Goal: Task Accomplishment & Management: Complete application form

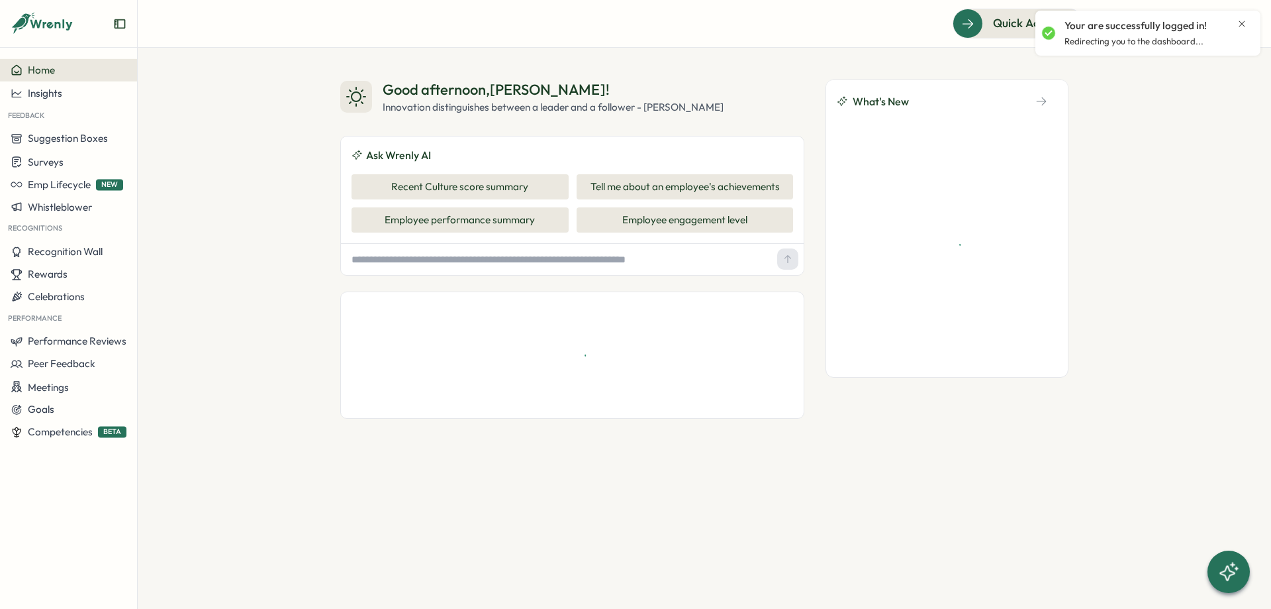
click at [1242, 23] on icon "Close notification" at bounding box center [1242, 24] width 11 height 11
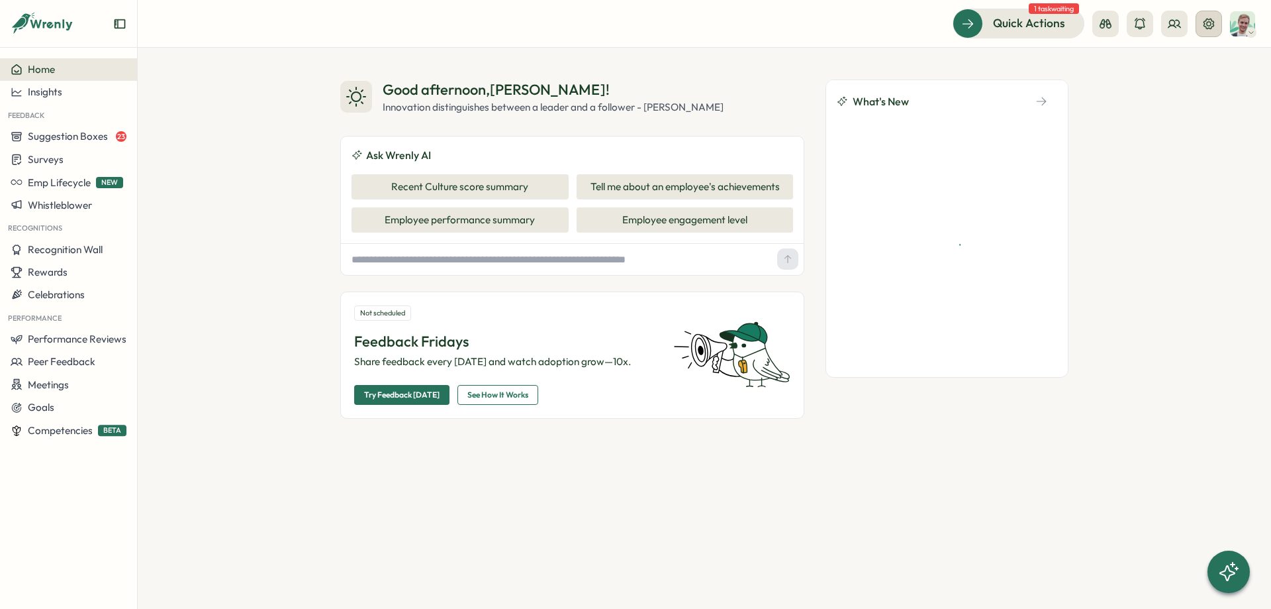
click at [1207, 26] on icon at bounding box center [1209, 23] width 11 height 11
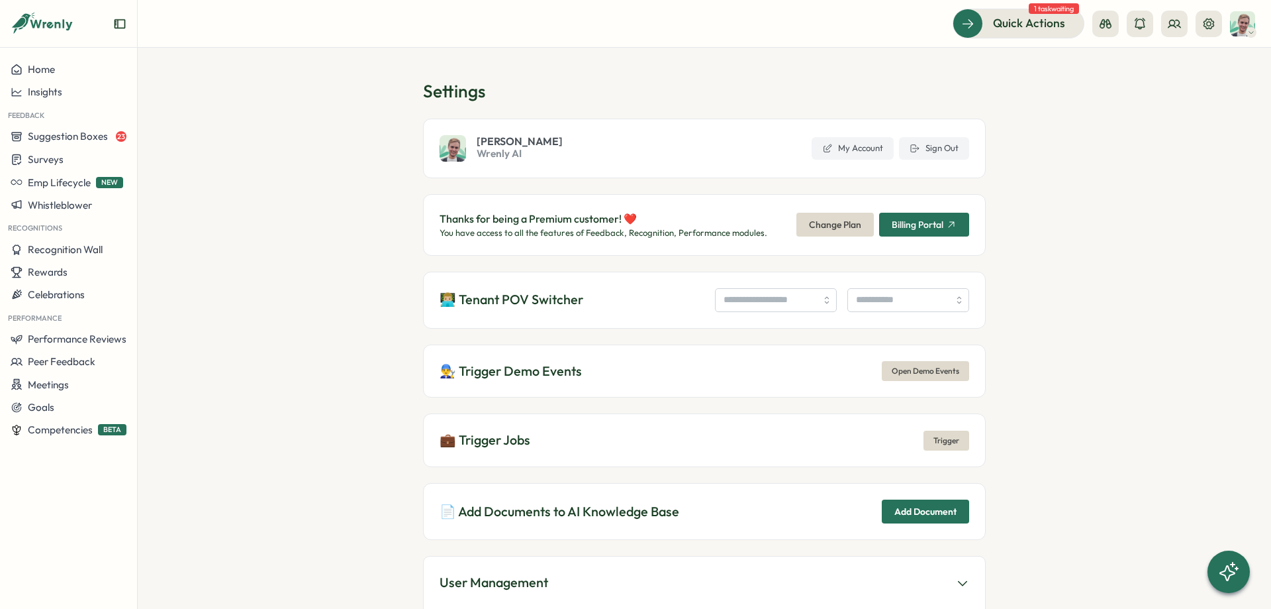
click at [740, 318] on div "👨🏼‍💻 Tenant POV Switcher" at bounding box center [704, 300] width 563 height 57
click at [748, 299] on input "search" at bounding box center [776, 300] width 122 height 24
type input "**********"
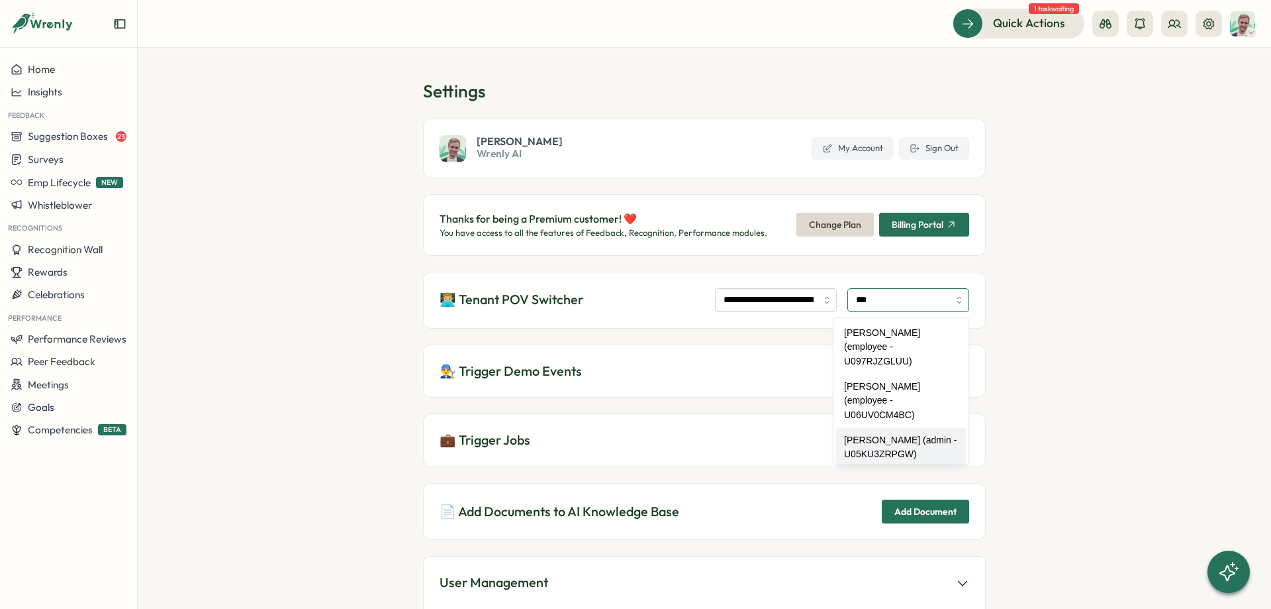
type input "**********"
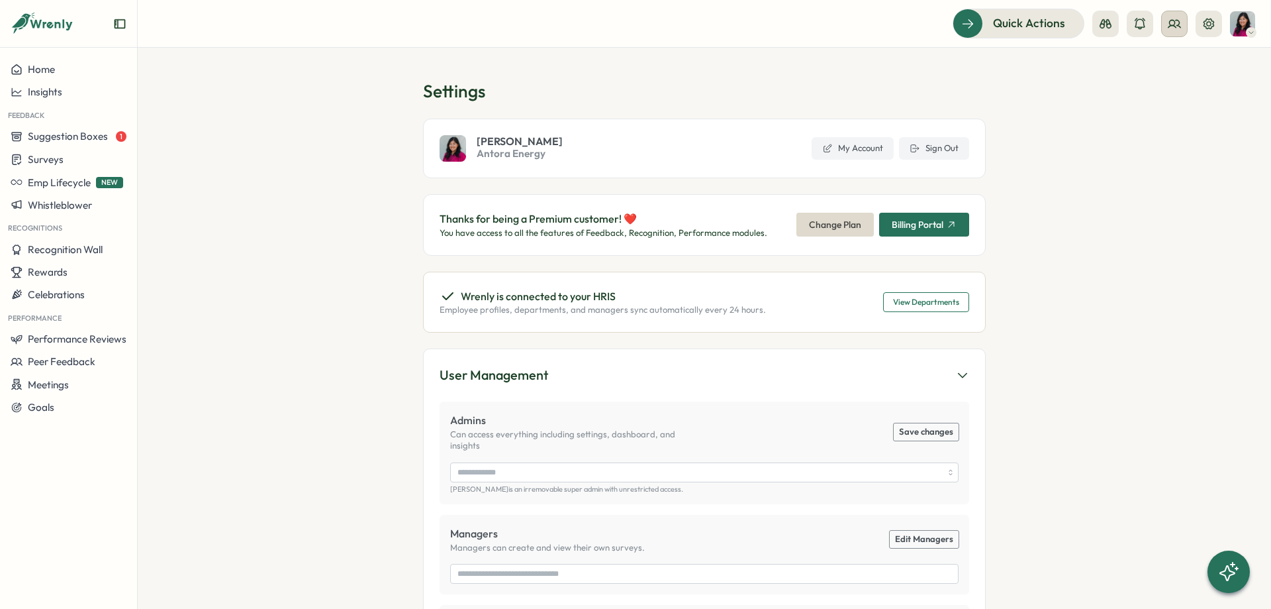
click at [1181, 26] on icon at bounding box center [1174, 23] width 13 height 13
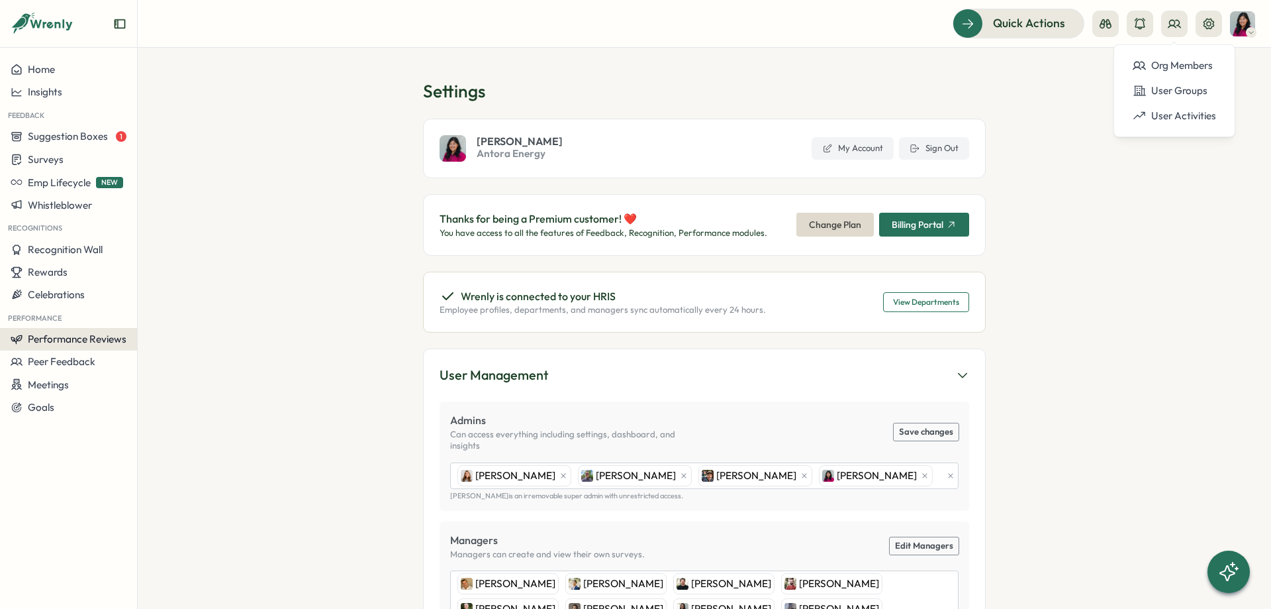
click at [112, 338] on span "Performance Reviews" at bounding box center [77, 338] width 99 height 13
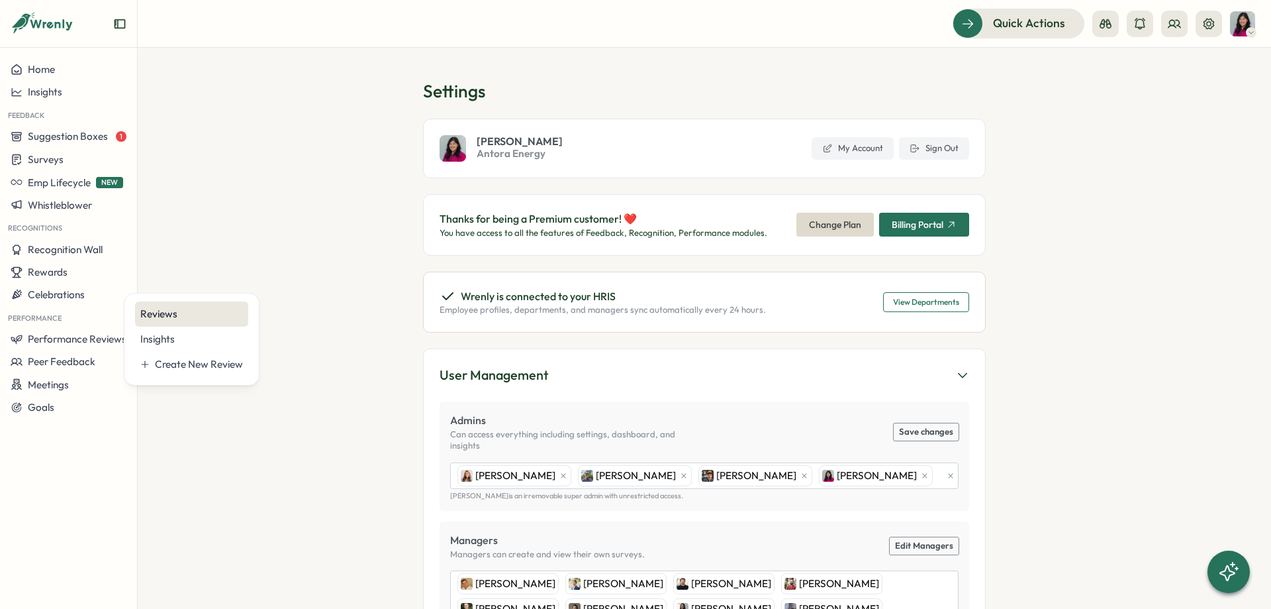
click at [164, 316] on div "Reviews" at bounding box center [191, 314] width 103 height 15
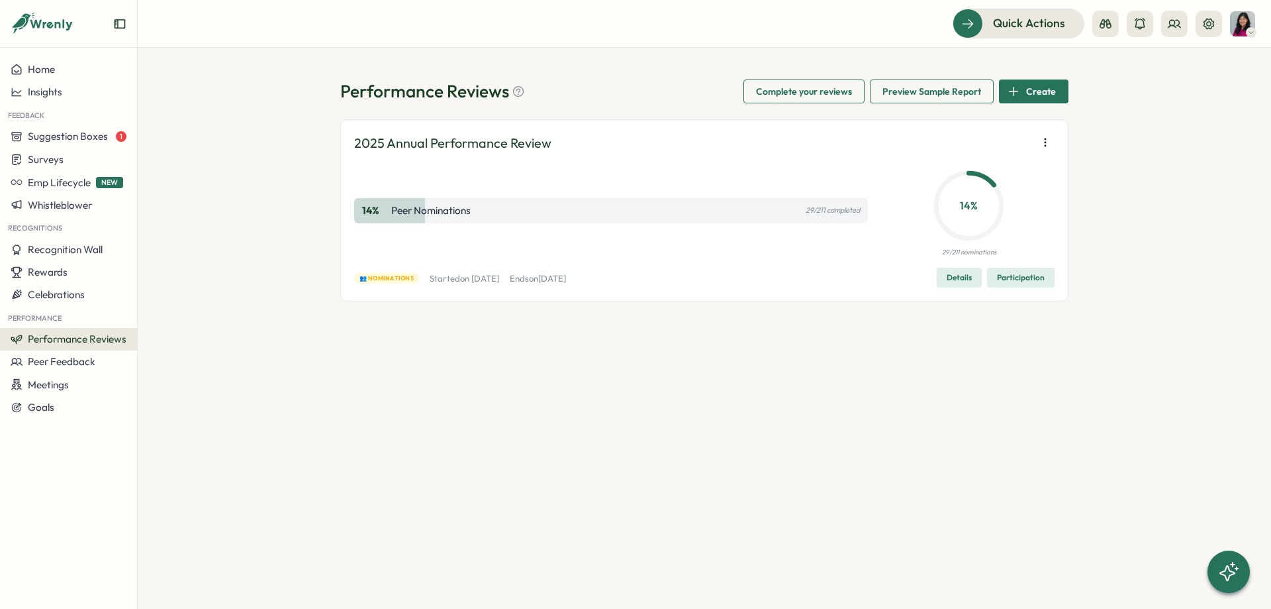
click at [1044, 280] on span "Participation" at bounding box center [1021, 277] width 48 height 19
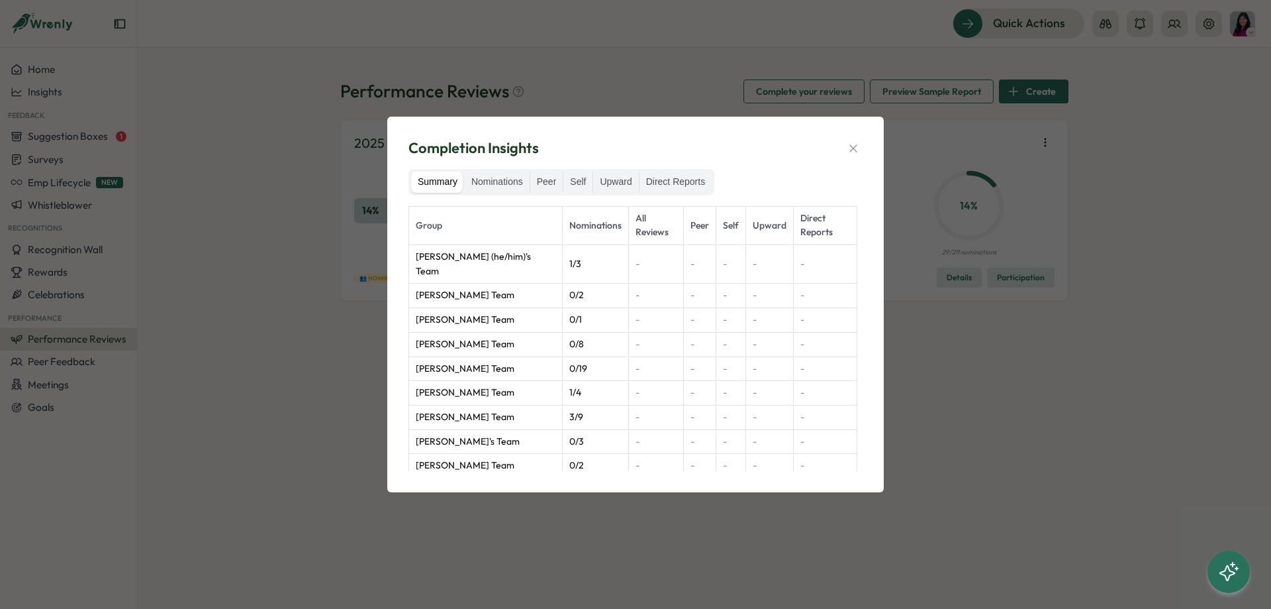
click at [866, 144] on div "Completion Insights Summary Nominations Peer Self Upward Direct Reports Group N…" at bounding box center [635, 303] width 465 height 343
click at [853, 146] on icon "button" at bounding box center [853, 148] width 13 height 13
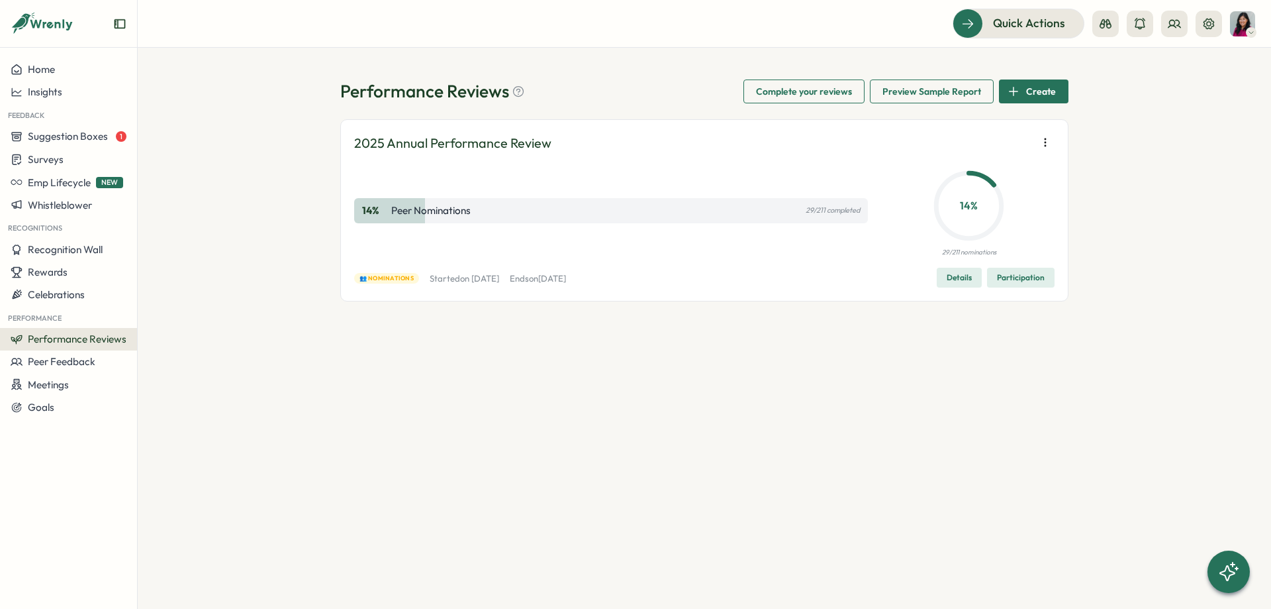
click at [956, 295] on div "2025 Annual Performance Review 14 % Peer Nominations 29/211 completed 14 % 29/2…" at bounding box center [704, 210] width 728 height 182
click at [962, 275] on span "Details" at bounding box center [959, 277] width 25 height 19
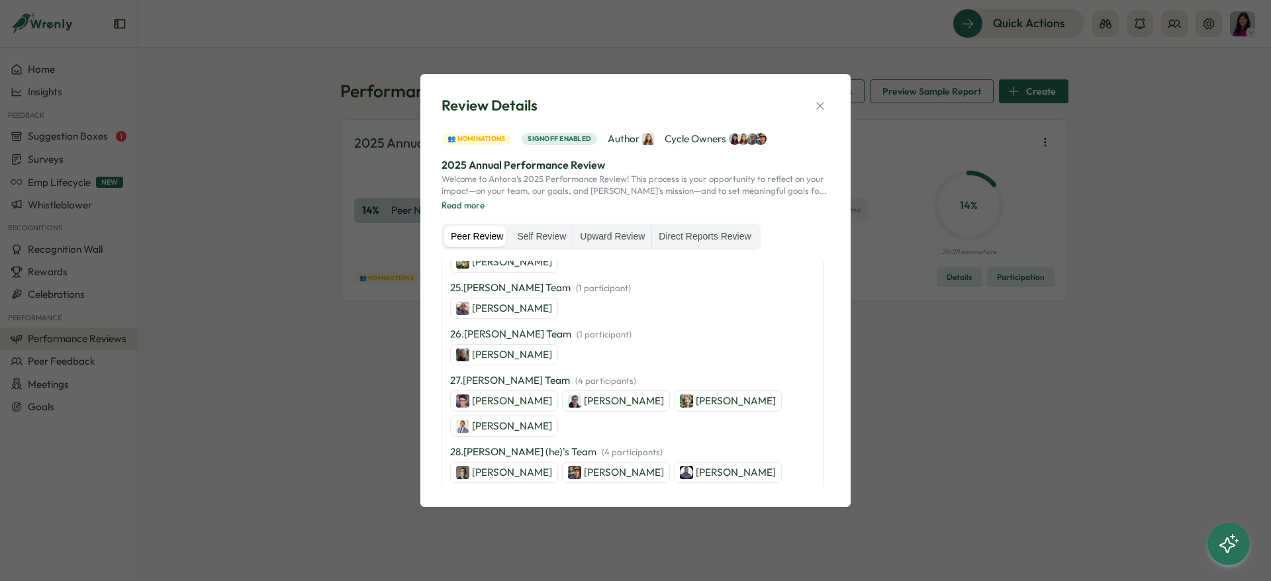
scroll to position [3109, 0]
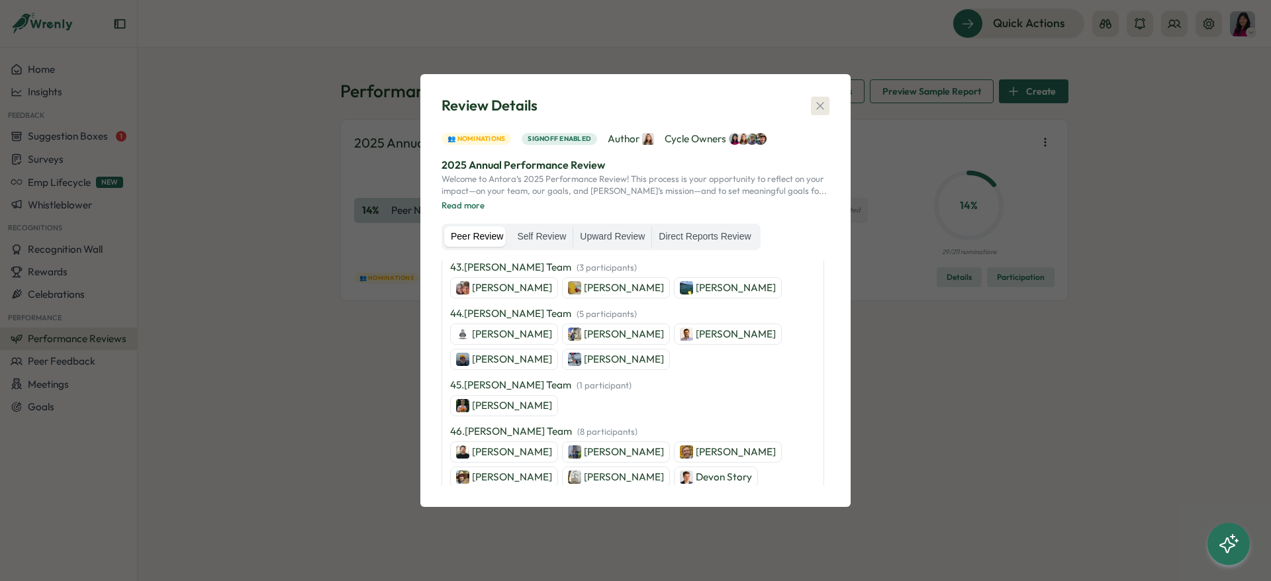
click at [820, 104] on icon "button" at bounding box center [820, 105] width 13 height 13
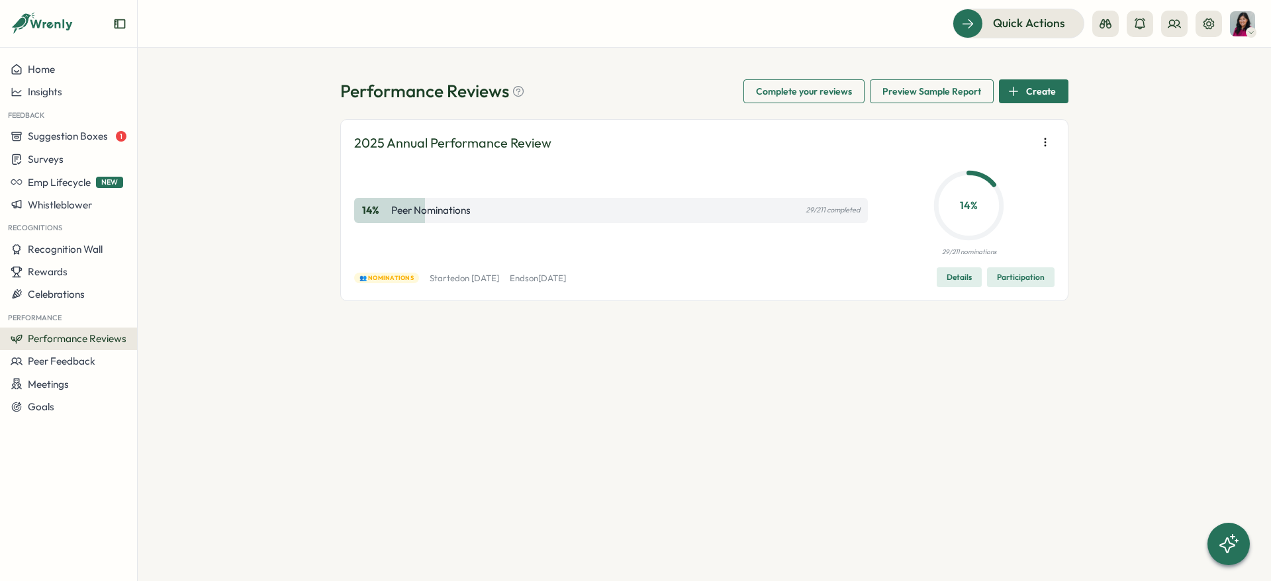
click at [1038, 140] on button "button" at bounding box center [1045, 142] width 19 height 19
click at [1096, 149] on div "Performance Reviews Complete your reviews Preview Sample Report Create 2025 Ann…" at bounding box center [705, 315] width 1134 height 534
click at [960, 277] on span "Details" at bounding box center [959, 277] width 25 height 19
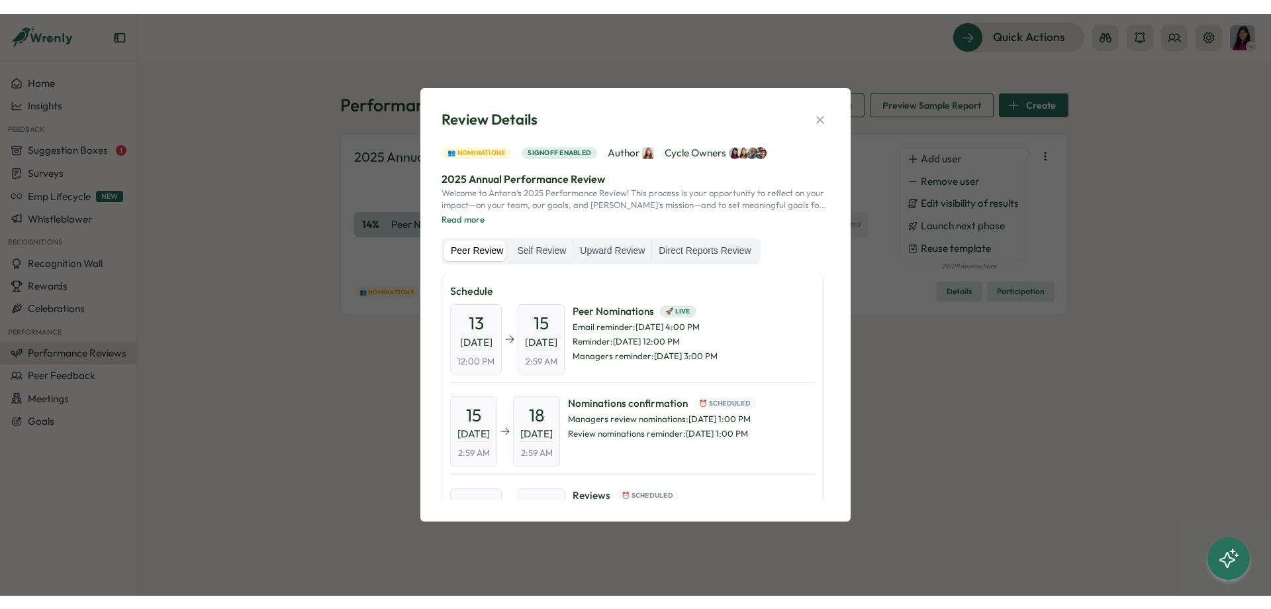
scroll to position [0, 0]
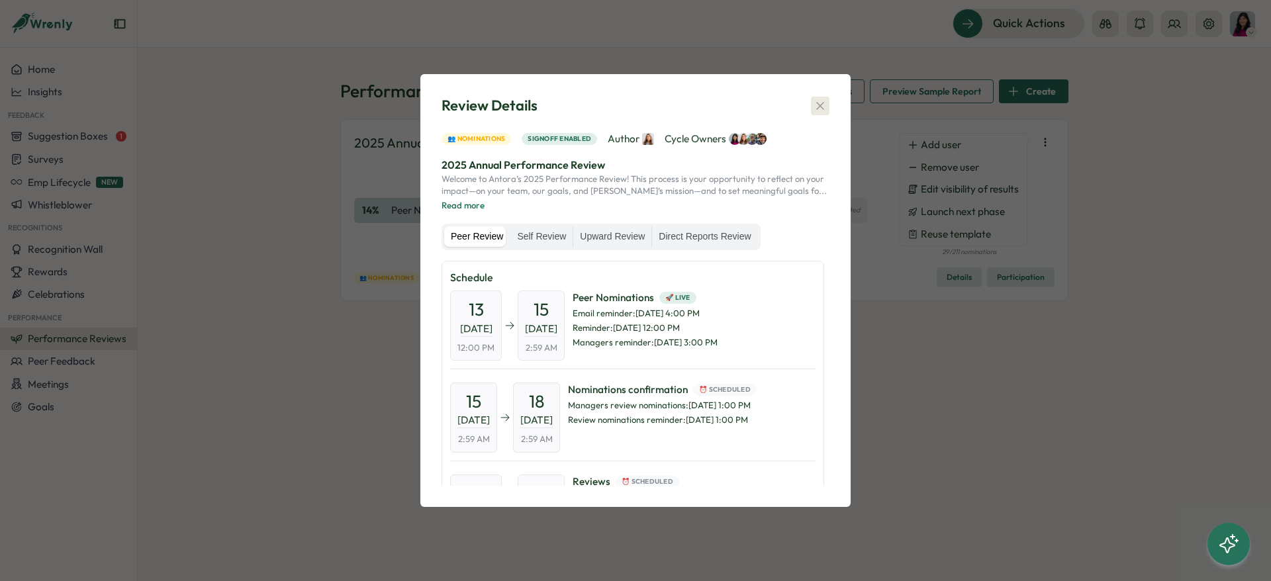
click at [826, 102] on icon "button" at bounding box center [820, 105] width 13 height 13
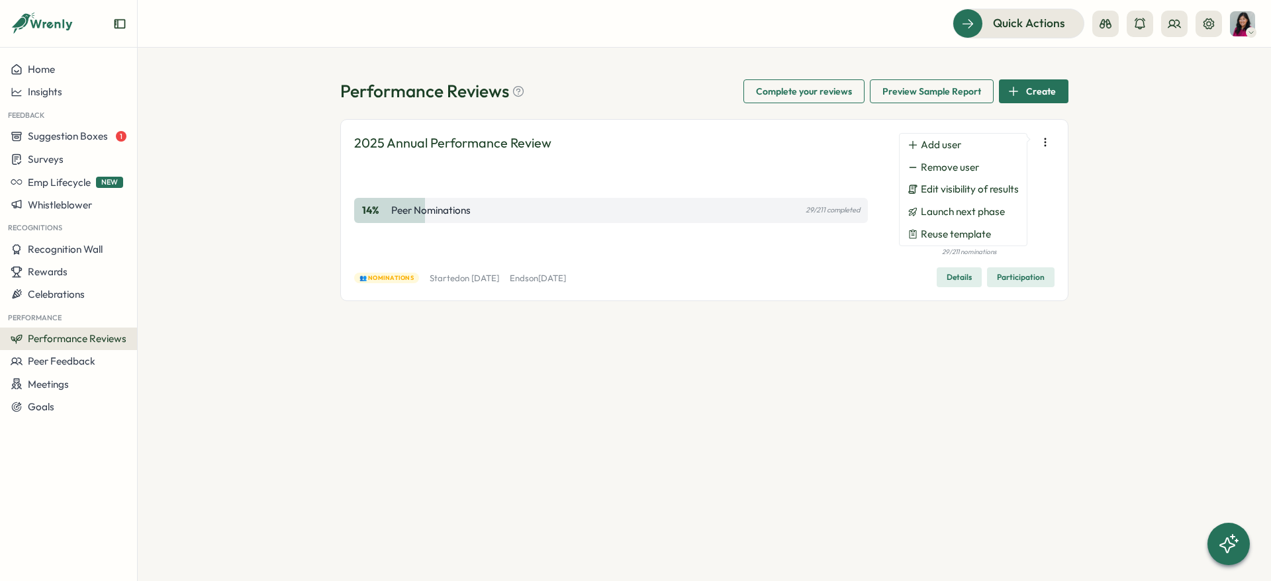
click at [851, 165] on div "14 % Peer Nominations 29/211 completed" at bounding box center [611, 210] width 514 height 93
click at [551, 41] on header "Quick Actions 1" at bounding box center [705, 24] width 1134 height 48
click at [795, 83] on span "Complete your reviews" at bounding box center [804, 91] width 96 height 23
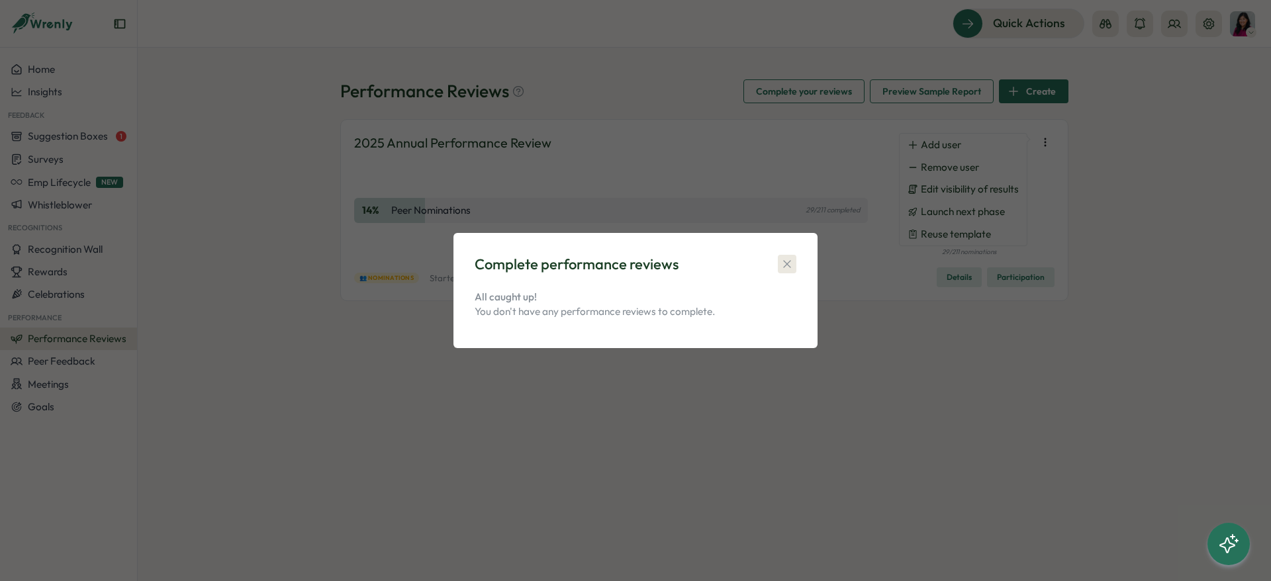
click at [781, 260] on icon "button" at bounding box center [787, 264] width 13 height 13
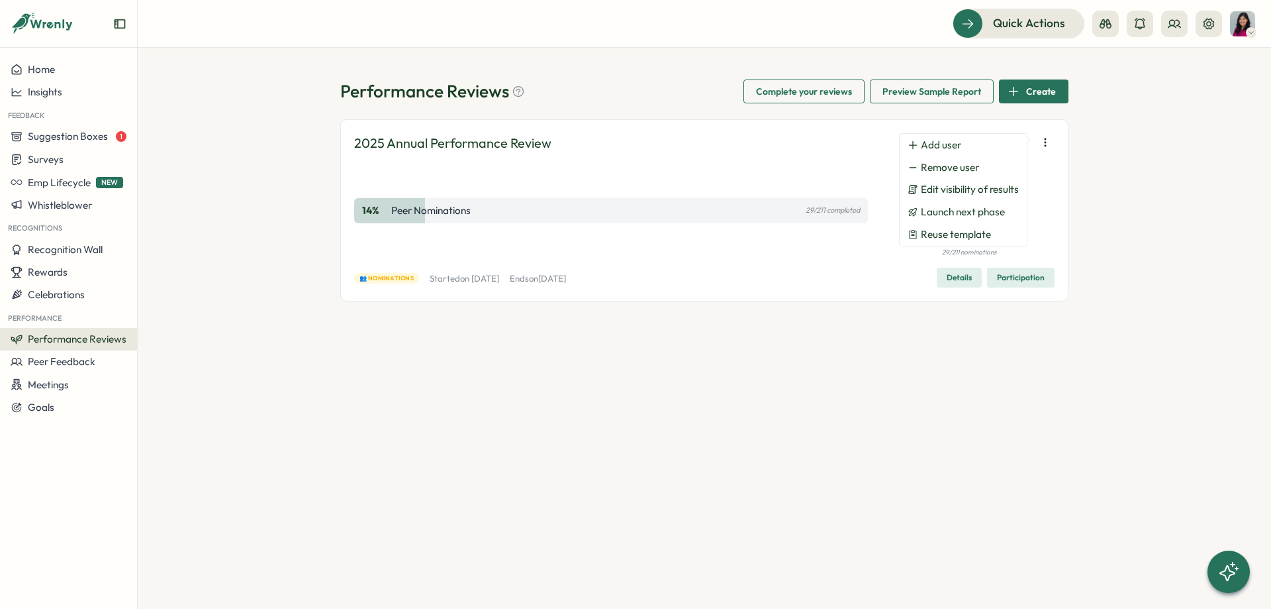
click at [1115, 142] on div "Performance Reviews Complete your reviews Preview Sample Report Create 2025 Ann…" at bounding box center [705, 328] width 1134 height 561
click at [1032, 274] on span "Participation" at bounding box center [1021, 277] width 48 height 19
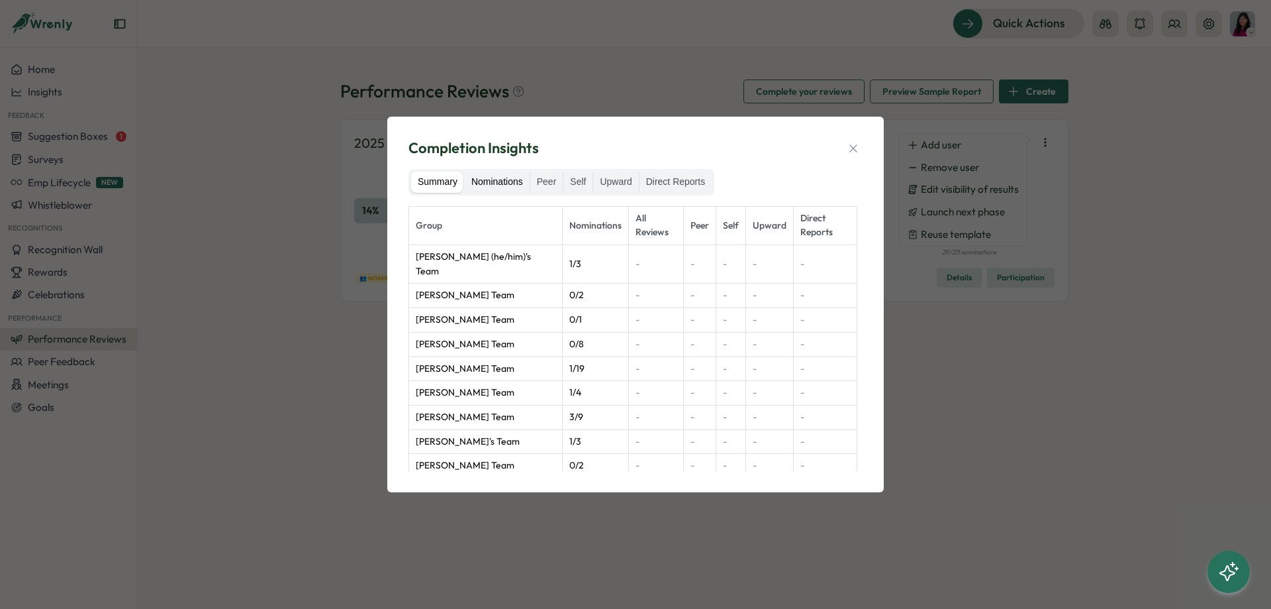
click at [501, 175] on label "Nominations" at bounding box center [497, 182] width 65 height 21
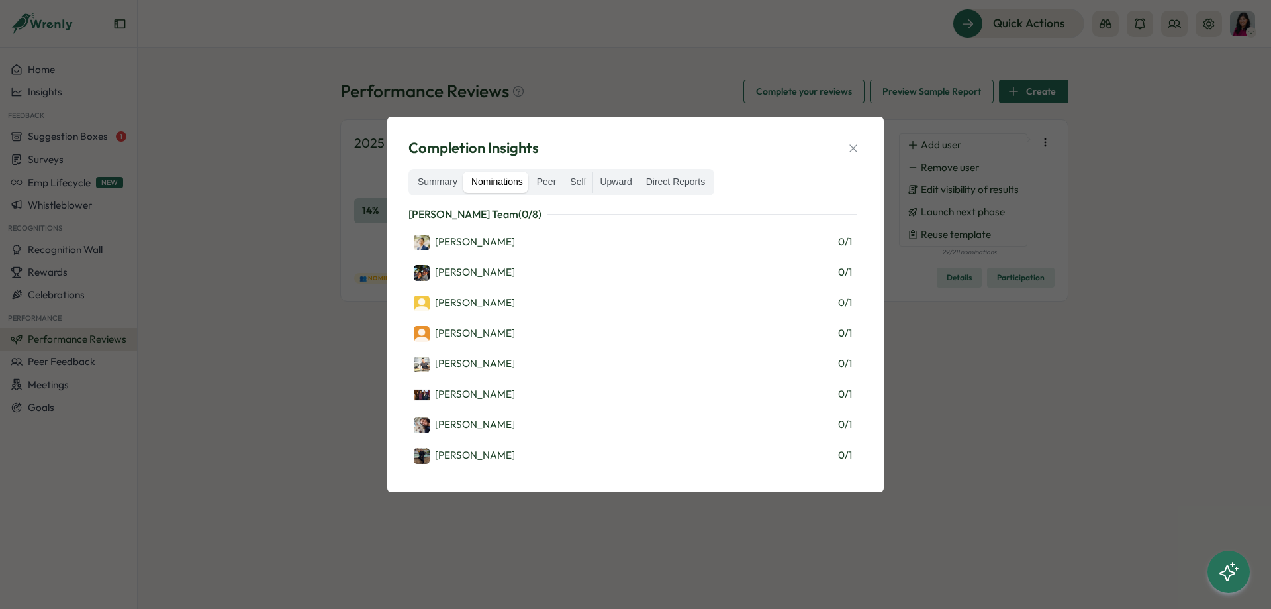
click at [1133, 56] on div "Completion Insights Summary Nominations Peer Self Upward Direct Reports Daniel …" at bounding box center [635, 304] width 1271 height 609
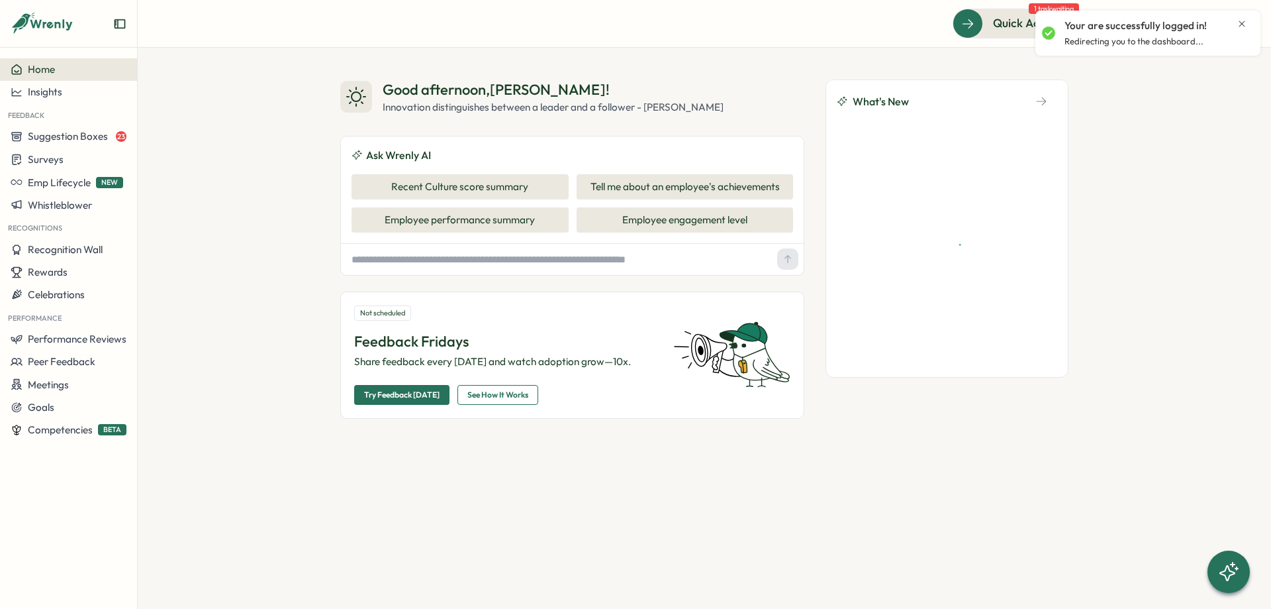
click at [1244, 36] on div "Your are successfully logged in! Redirecting you to the dashboard..." at bounding box center [1156, 33] width 183 height 29
click at [1236, 29] on div "Your are successfully logged in!" at bounding box center [1156, 26] width 183 height 15
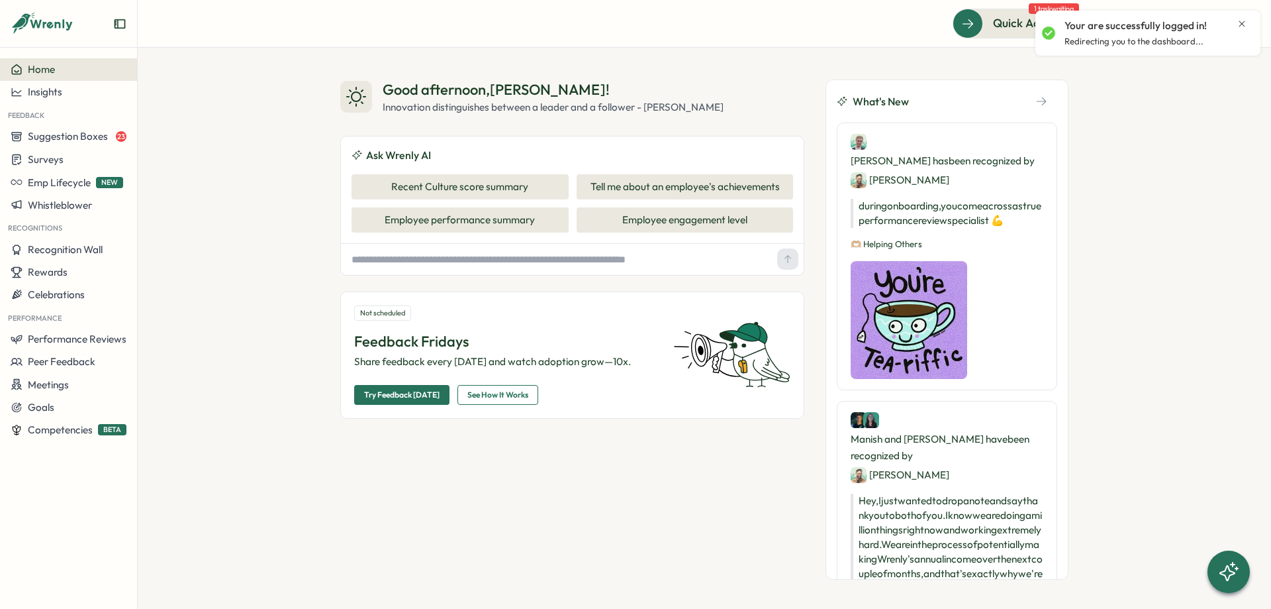
click at [1240, 23] on icon "Close notification" at bounding box center [1242, 24] width 11 height 11
click at [1216, 28] on button at bounding box center [1209, 24] width 26 height 26
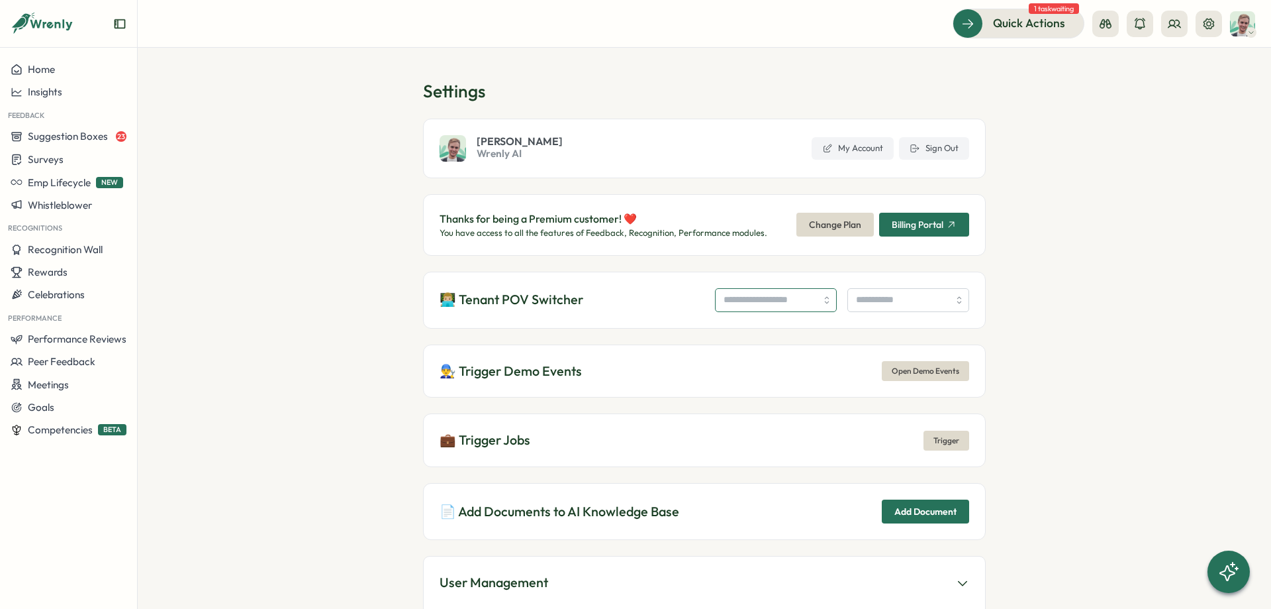
click at [723, 295] on input "search" at bounding box center [776, 300] width 122 height 24
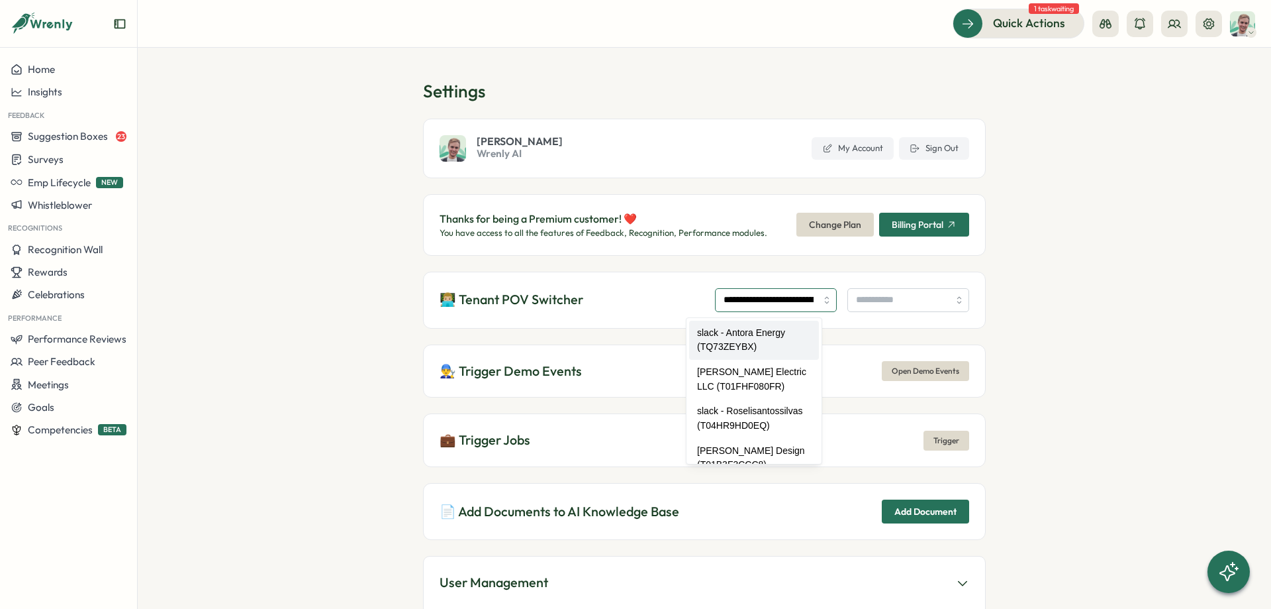
type input "**********"
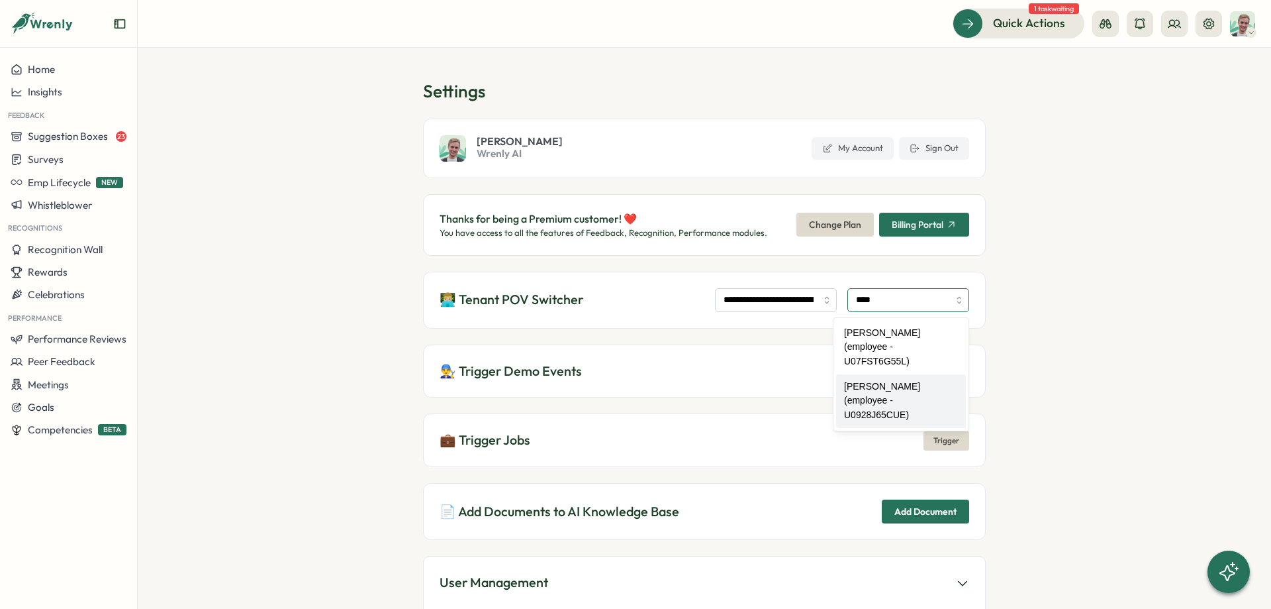
type input "**********"
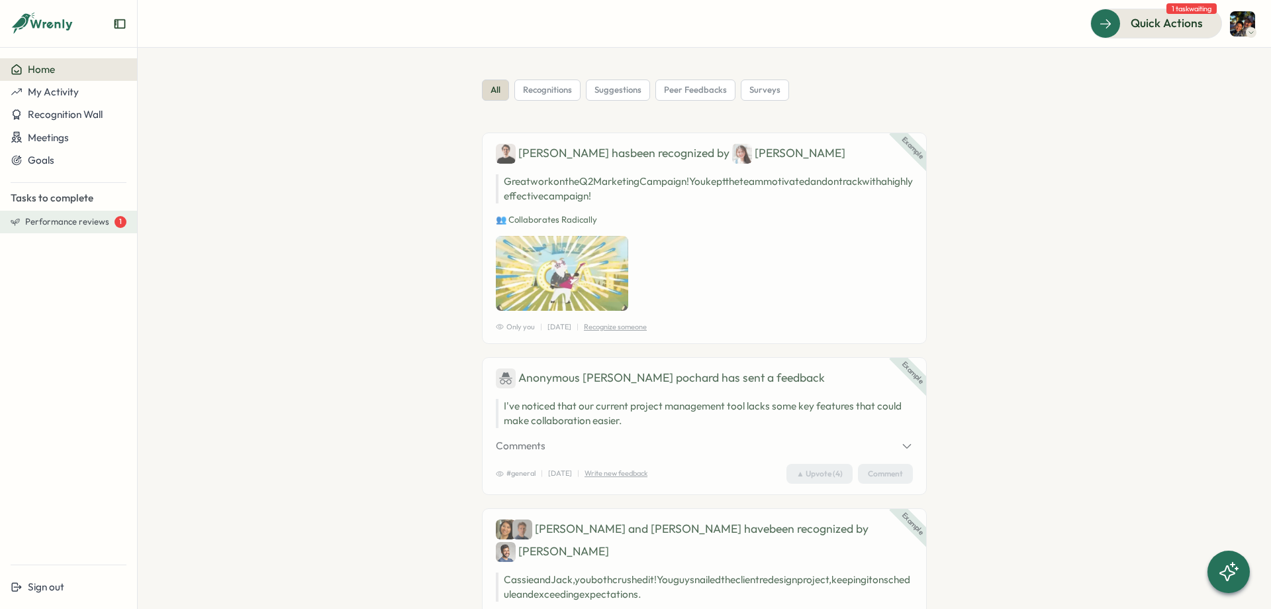
click at [77, 228] on button "Performance reviews 1" at bounding box center [68, 222] width 137 height 23
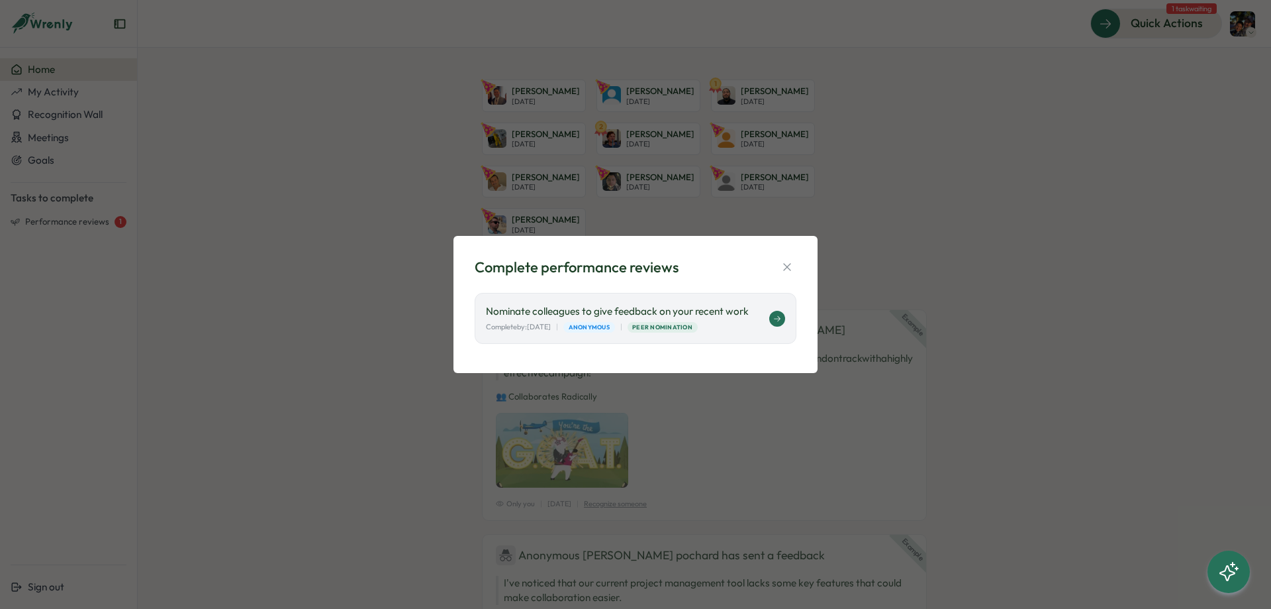
click at [673, 315] on p "Nominate colleagues to give feedback on your recent work" at bounding box center [627, 311] width 283 height 15
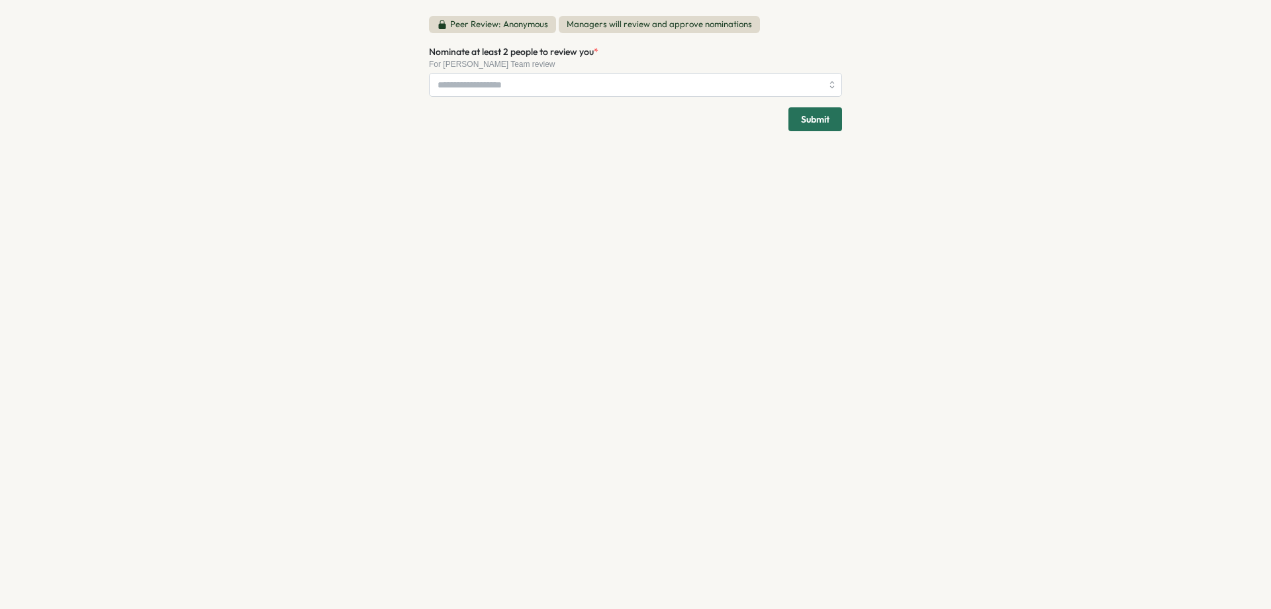
click at [543, 64] on div "For [PERSON_NAME] Team review" at bounding box center [635, 64] width 413 height 9
click at [547, 87] on input "Nominate at least 2 people to review you *" at bounding box center [630, 85] width 384 height 23
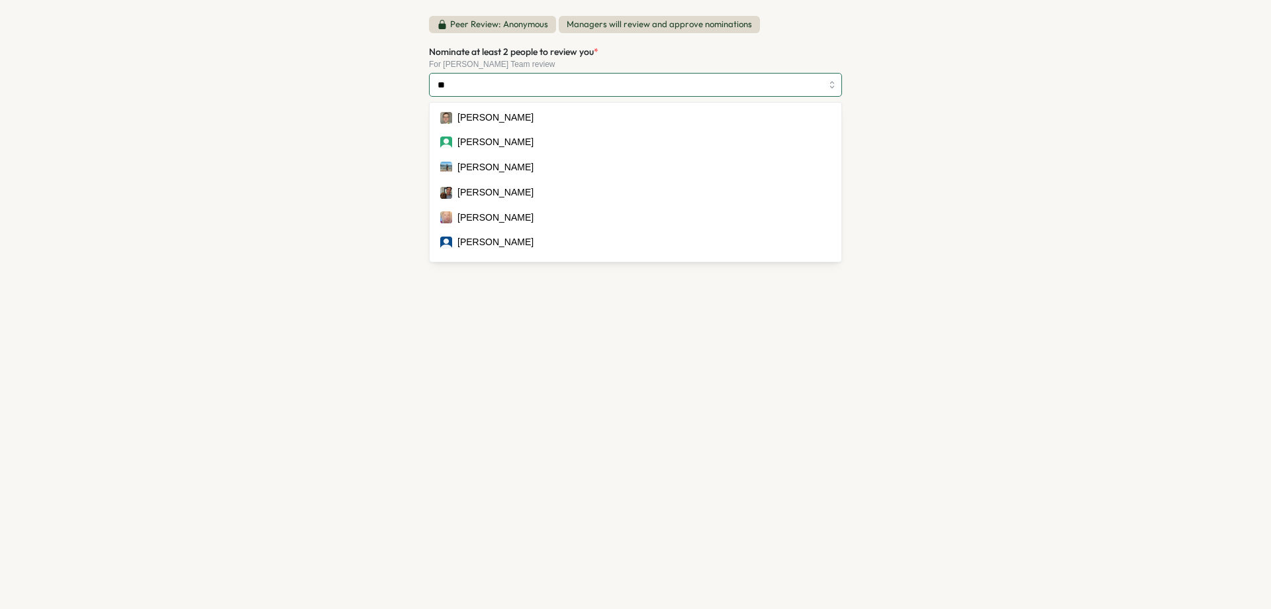
type input "**"
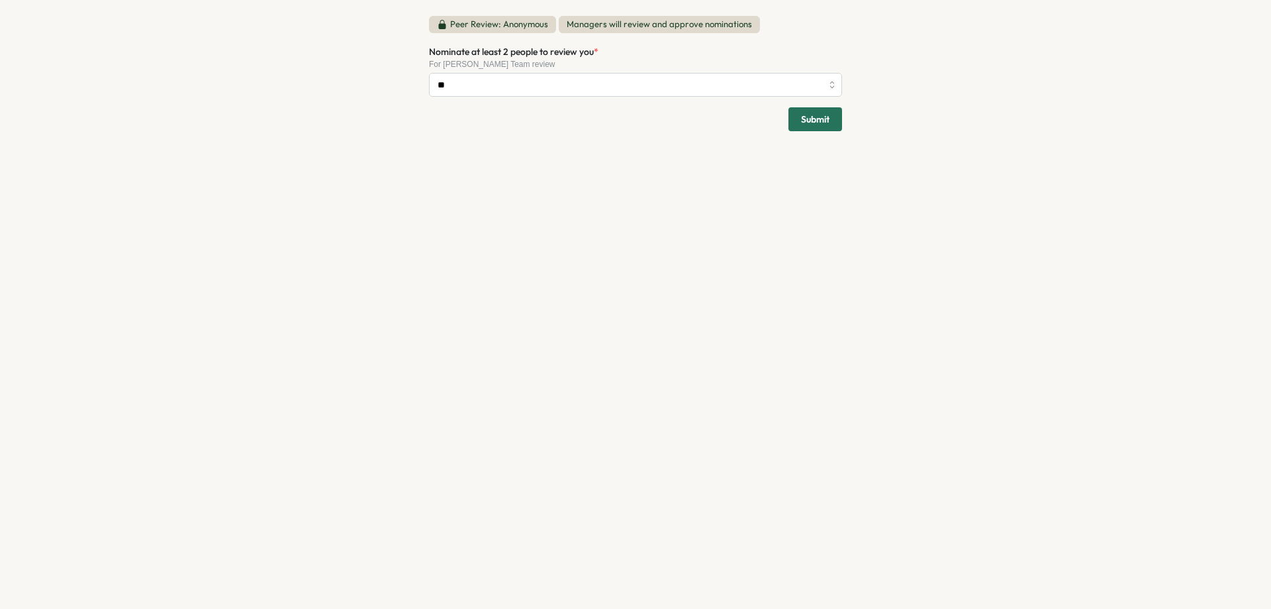
click at [342, 86] on div "Peer Review: Anonymous Managers will review and approve nominations Nominate at…" at bounding box center [635, 304] width 1271 height 609
click at [566, 73] on div "**" at bounding box center [635, 85] width 413 height 24
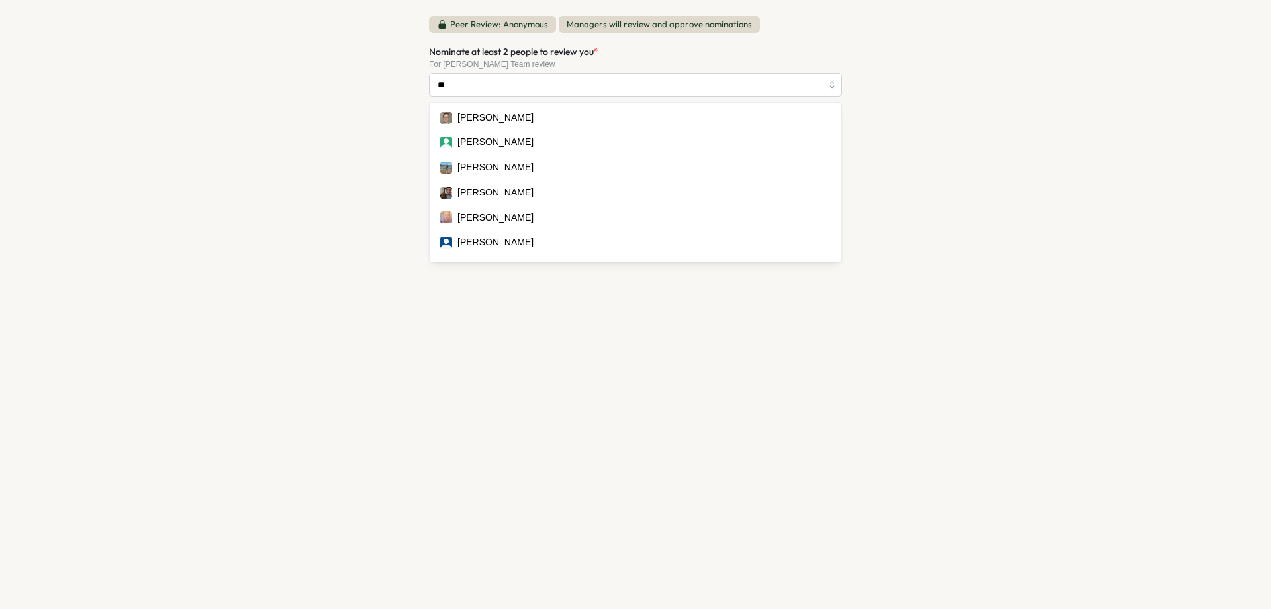
drag, startPoint x: 284, startPoint y: 93, endPoint x: 111, endPoint y: 0, distance: 196.4
click at [283, 91] on div "Peer Review: Anonymous Managers will review and approve nominations Nominate at…" at bounding box center [635, 304] width 1271 height 609
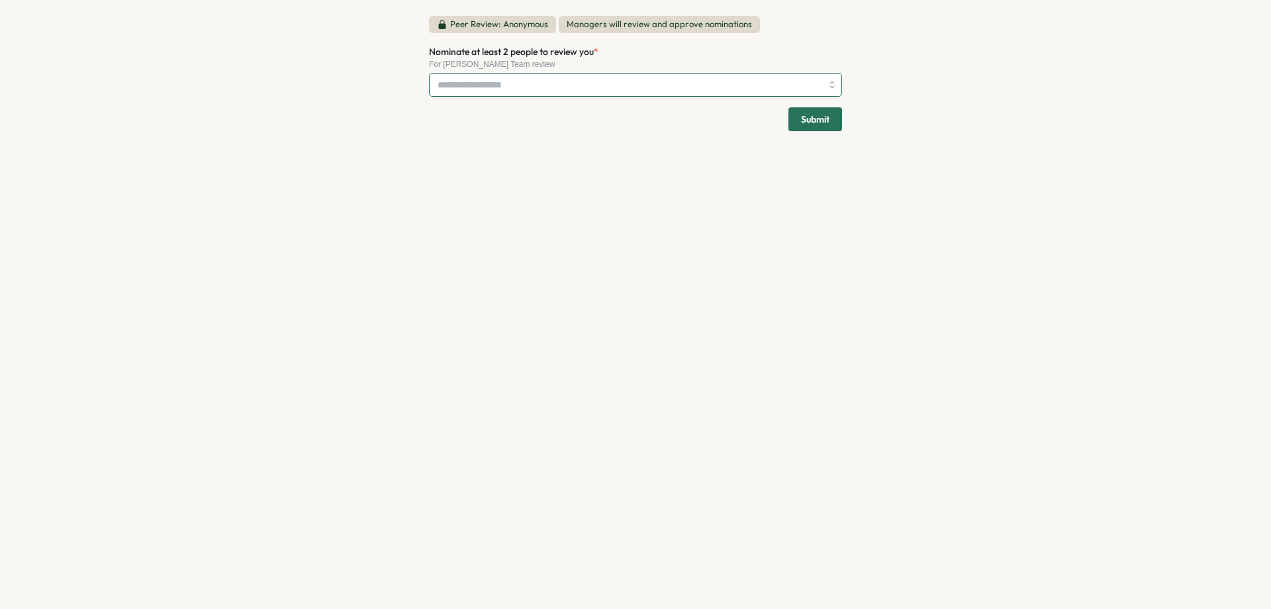
click at [527, 89] on input "Nominate at least 2 people to review you *" at bounding box center [630, 85] width 384 height 23
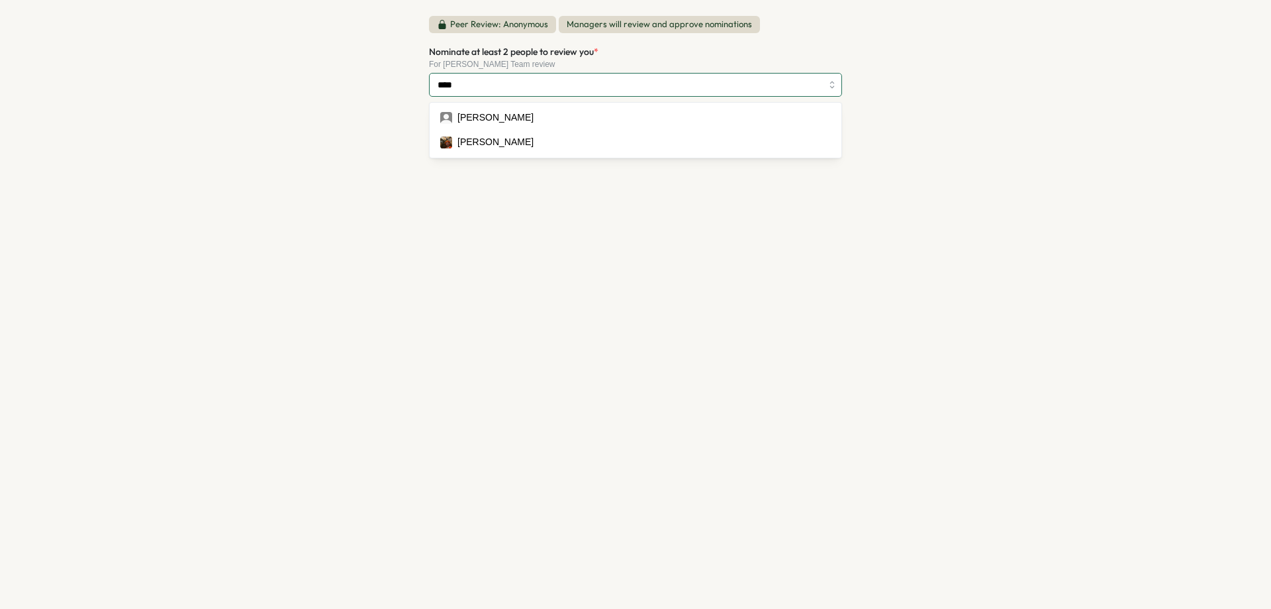
type input "****"
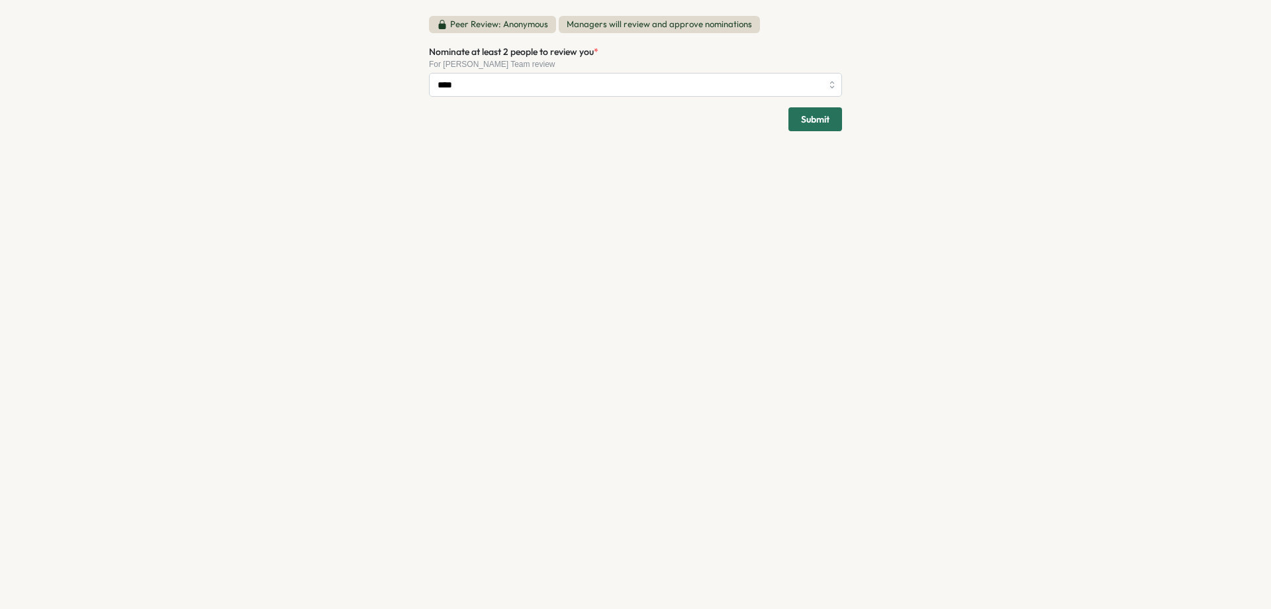
click at [367, 131] on div "Peer Review: Anonymous Managers will review and approve nominations Nominate at…" at bounding box center [635, 304] width 1271 height 609
